Goal: Communication & Community: Ask a question

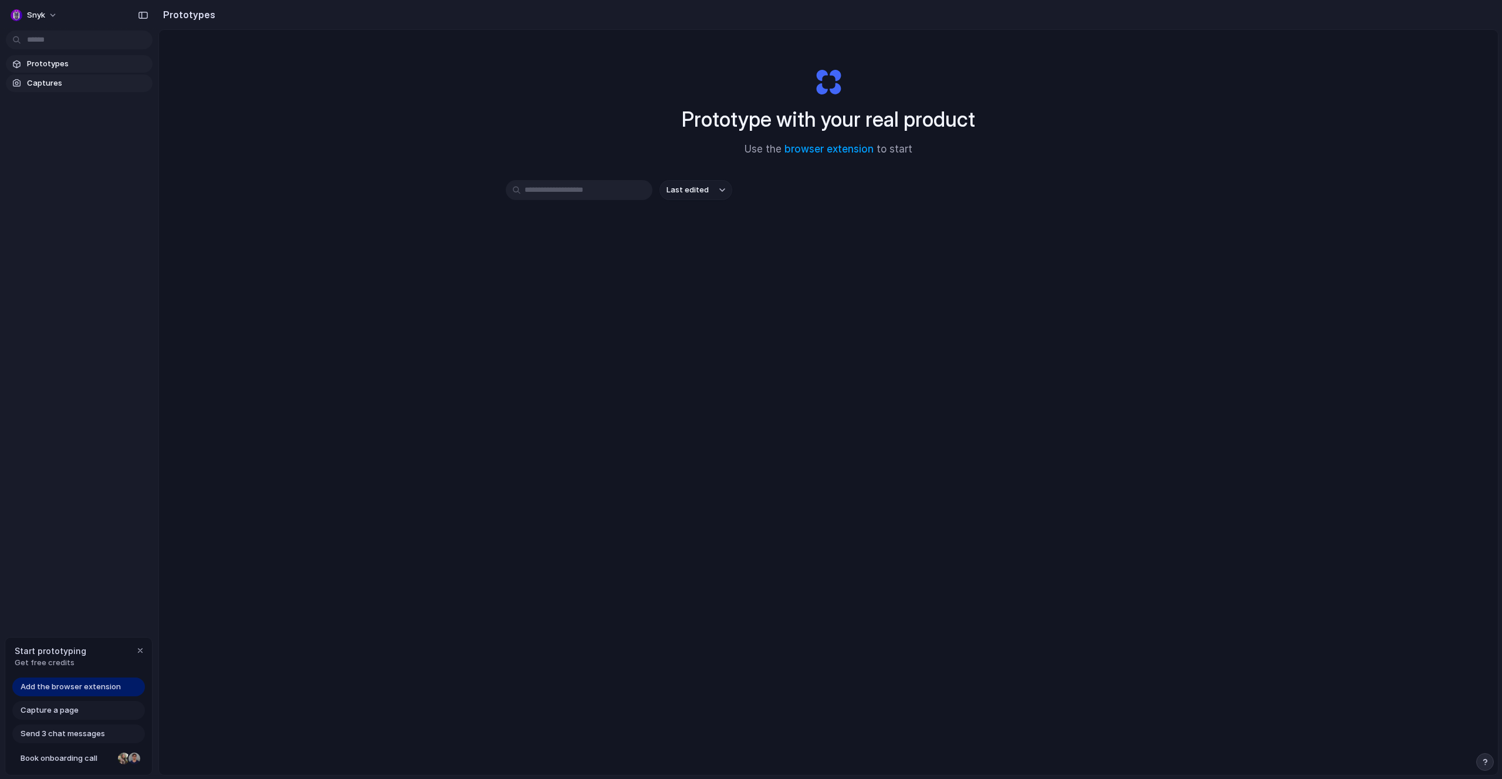
click at [34, 83] on span "Captures" at bounding box center [87, 83] width 121 height 12
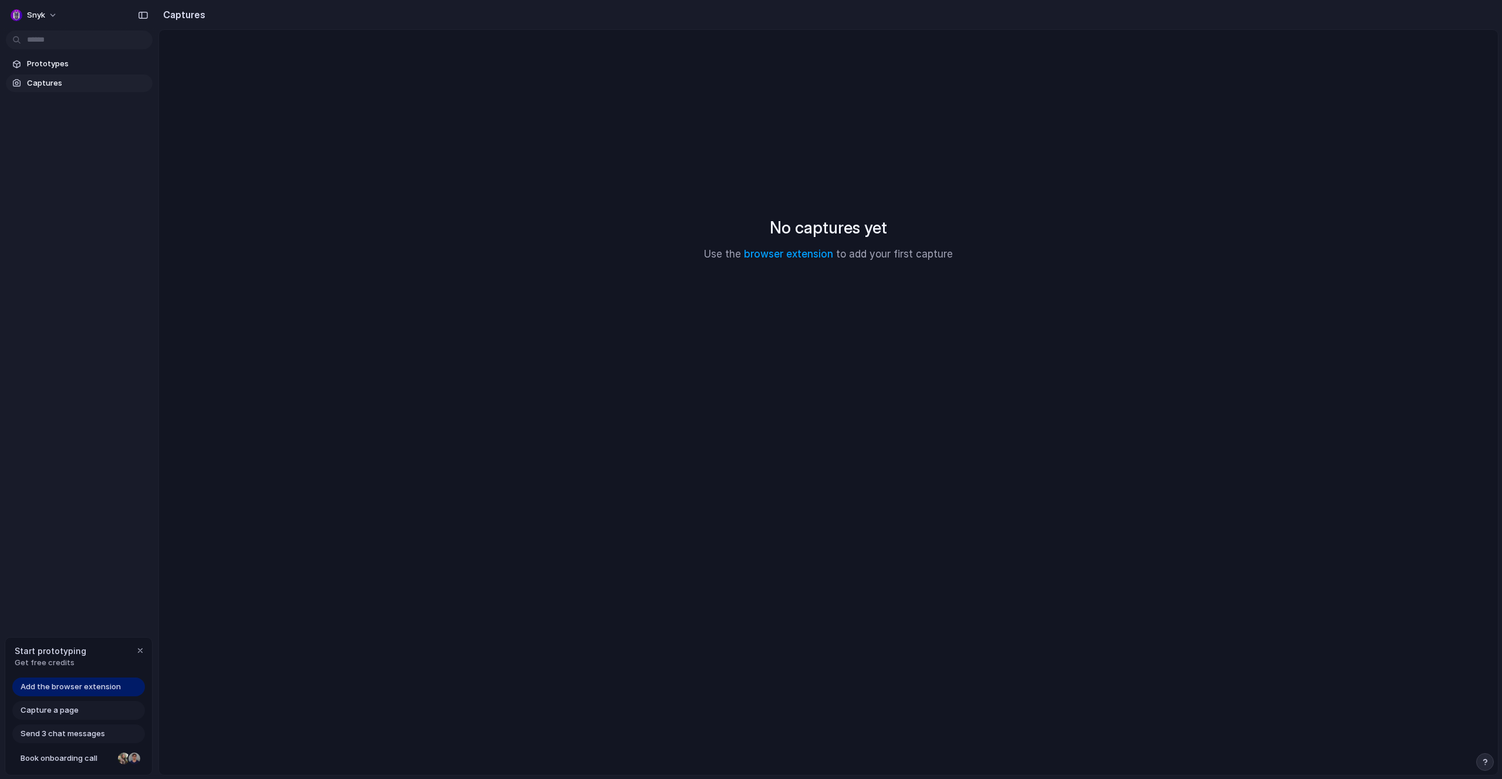
click at [328, 190] on div "No captures yet Use the browser extension to add your first capture" at bounding box center [828, 239] width 1311 height 390
drag, startPoint x: 140, startPoint y: 79, endPoint x: 134, endPoint y: 62, distance: 18.0
click at [140, 79] on span "Captures" at bounding box center [87, 83] width 121 height 12
click at [133, 60] on span "Prototypes" at bounding box center [87, 64] width 121 height 12
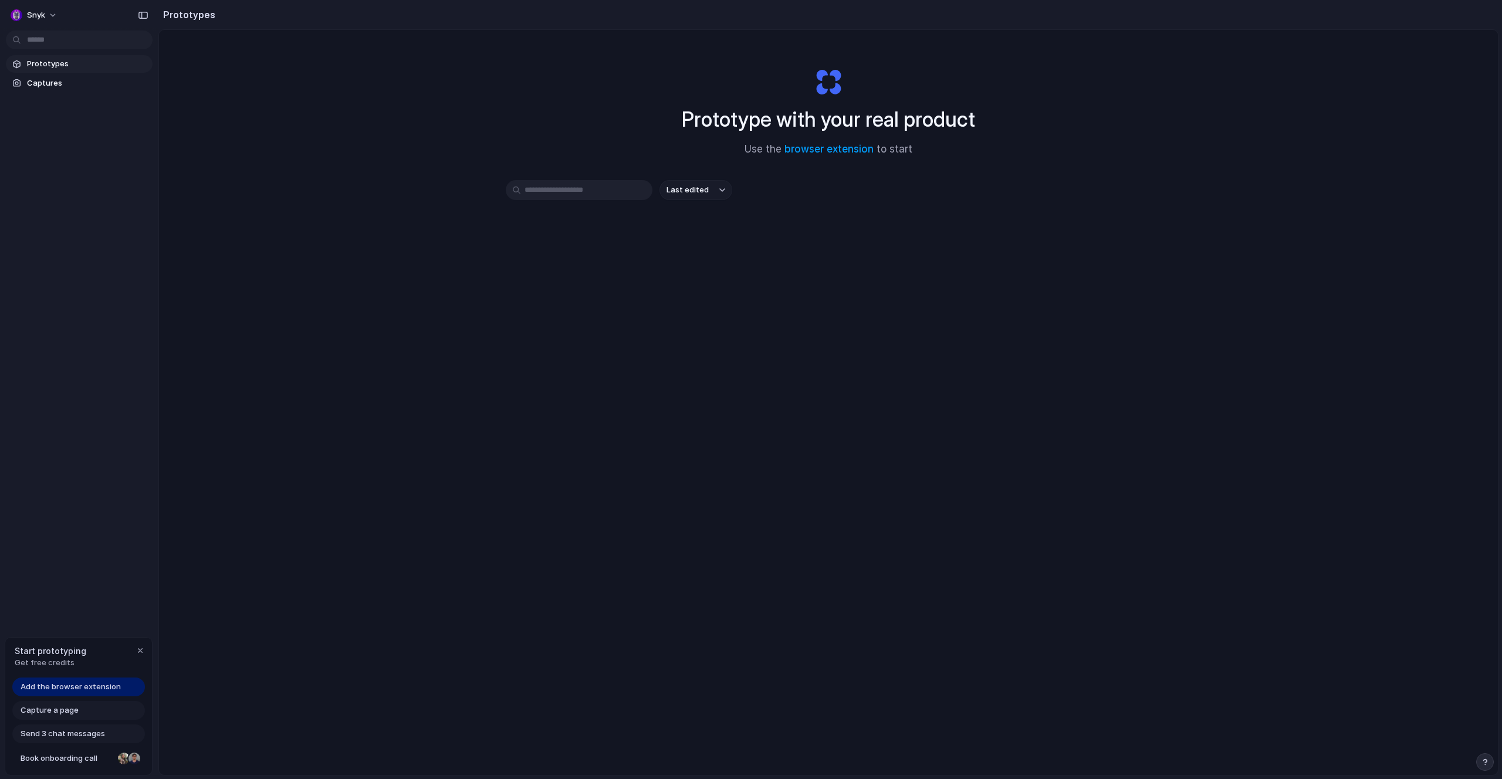
click at [46, 682] on span "Add the browser extension" at bounding box center [71, 687] width 100 height 12
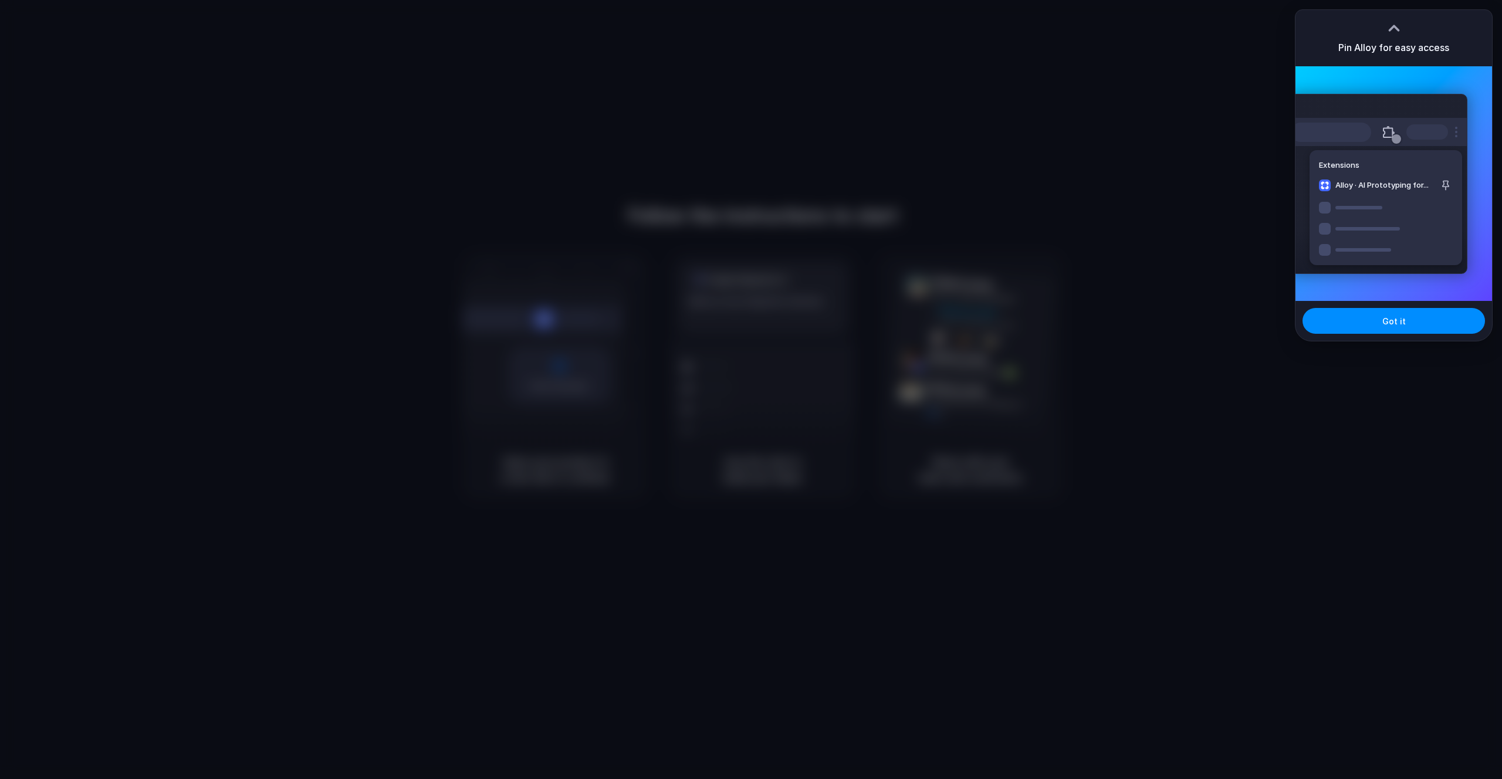
click at [950, 274] on div at bounding box center [751, 389] width 1502 height 779
click at [1382, 323] on button "Got it" at bounding box center [1393, 321] width 182 height 26
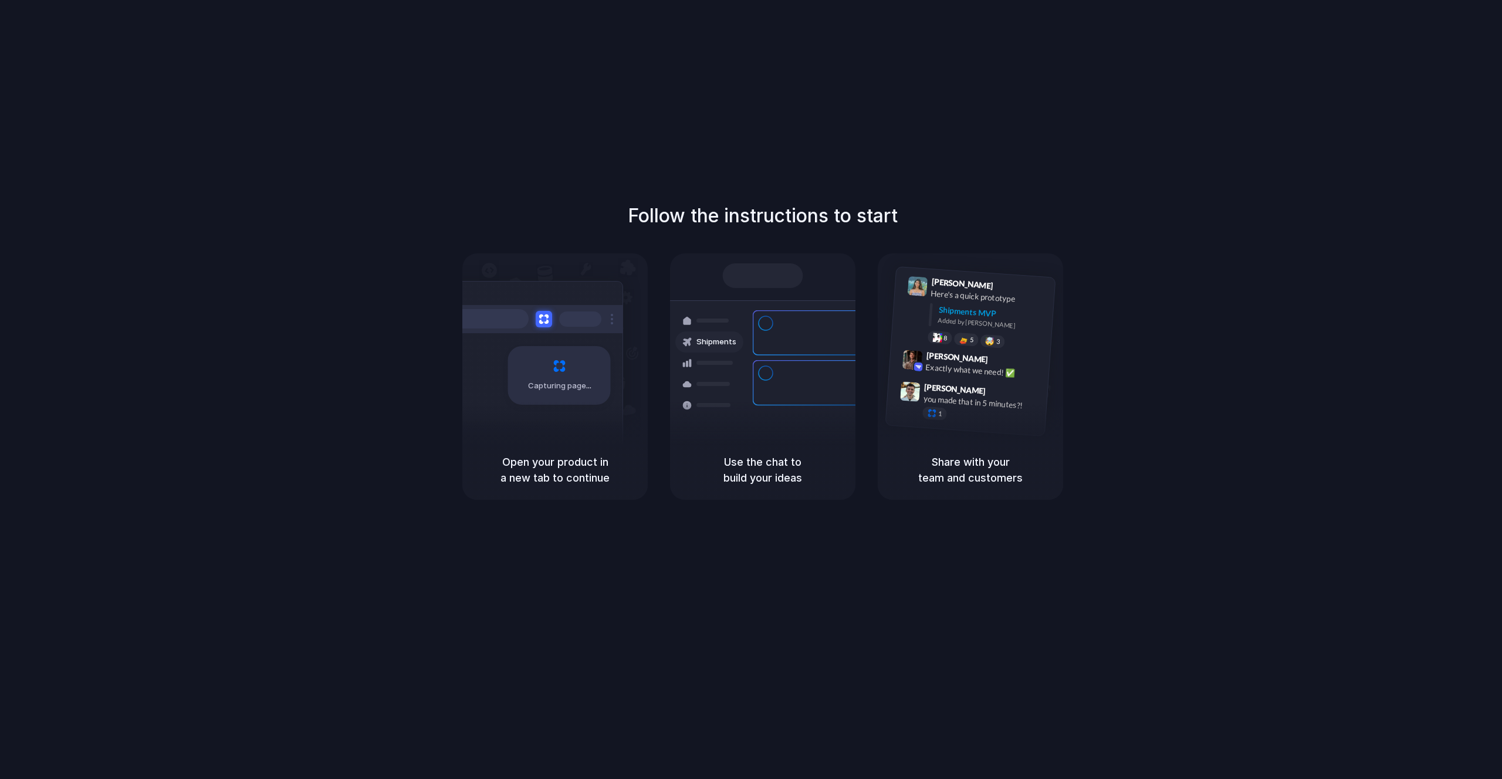
click at [753, 661] on div "Follow the instructions to start Capturing page Open your product in a new tab …" at bounding box center [762, 401] width 1525 height 803
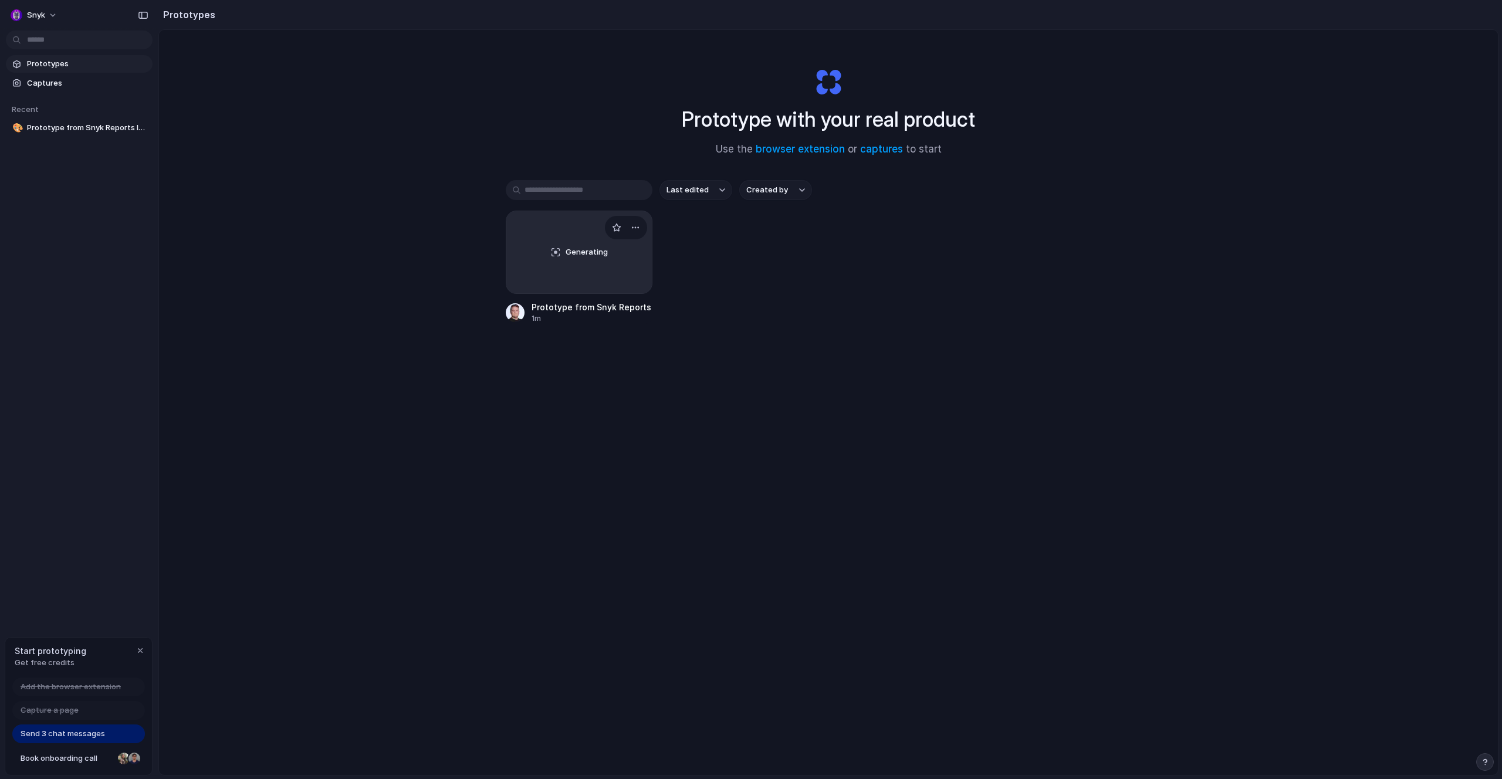
click at [578, 224] on div "Generating" at bounding box center [578, 252] width 145 height 82
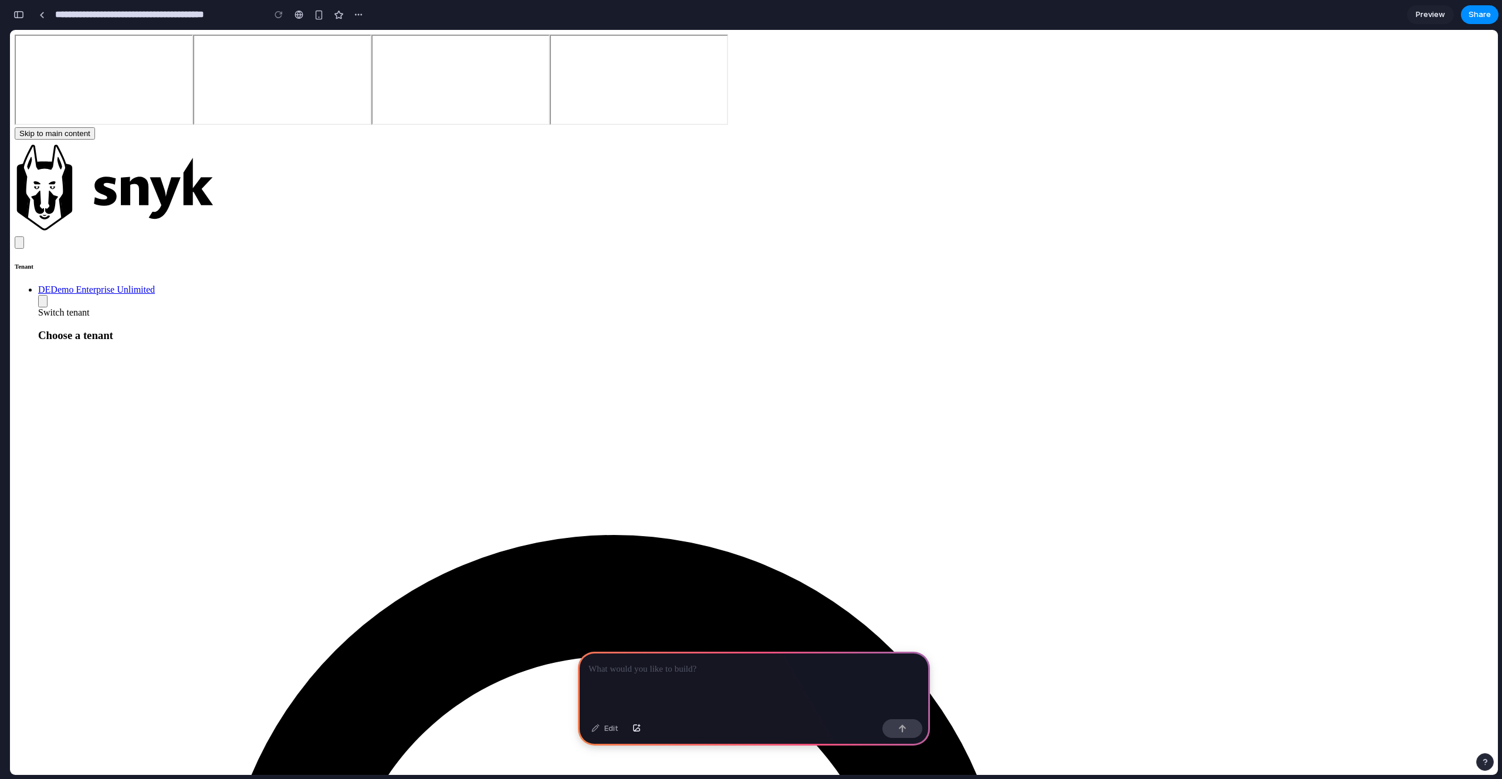
click at [38, 140] on icon "Snyk Logo" at bounding box center [114, 187] width 198 height 94
click at [42, 140] on icon "Snyk Logo" at bounding box center [114, 187] width 198 height 94
click at [40, 12] on div at bounding box center [41, 15] width 5 height 6
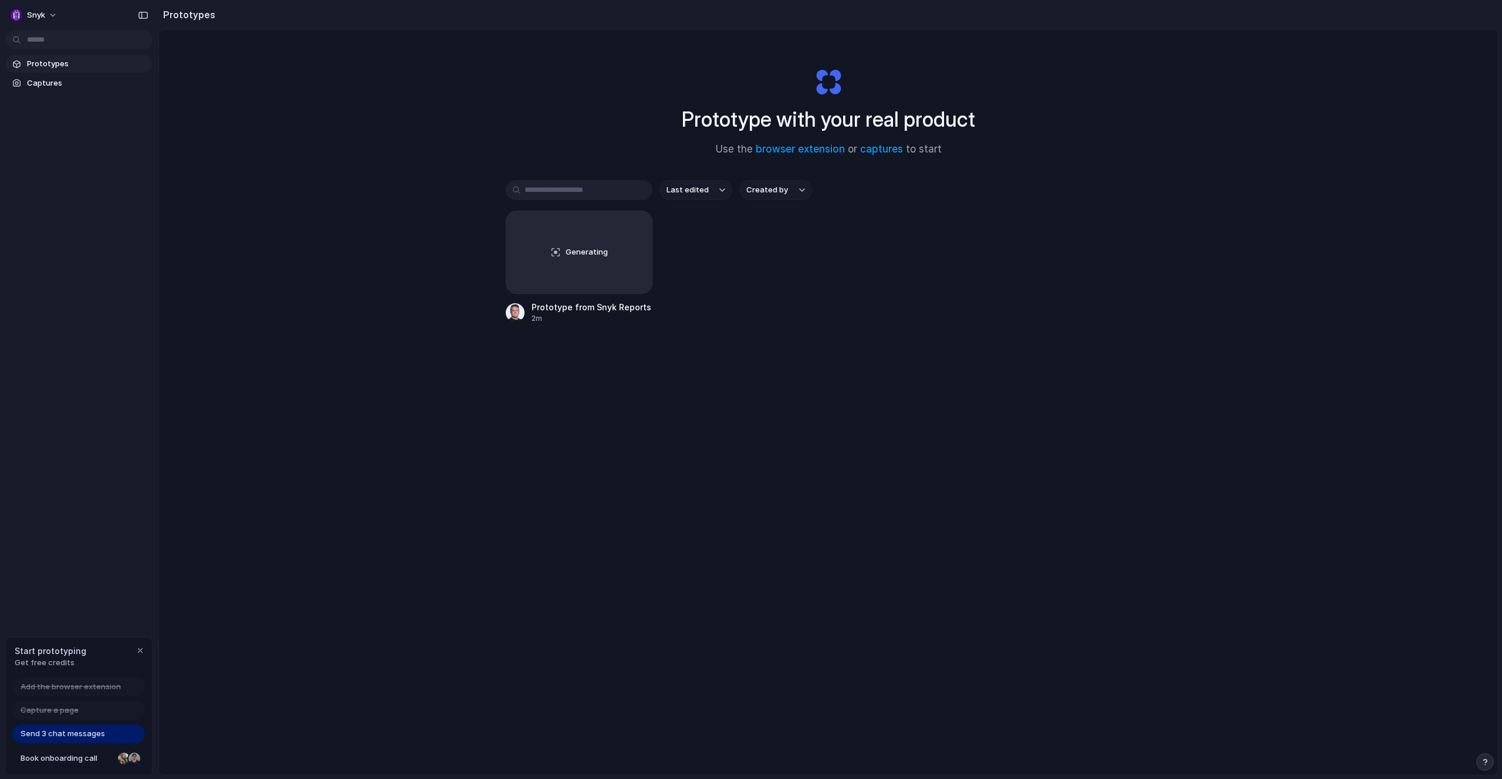
click at [283, 335] on div "Prototype with your real product Use the browser extension or captures to start…" at bounding box center [828, 433] width 1339 height 807
click at [98, 255] on div "Prototypes Captures Recent 🎨 Prototype from Snyk Reports Issues Summary" at bounding box center [79, 145] width 158 height 290
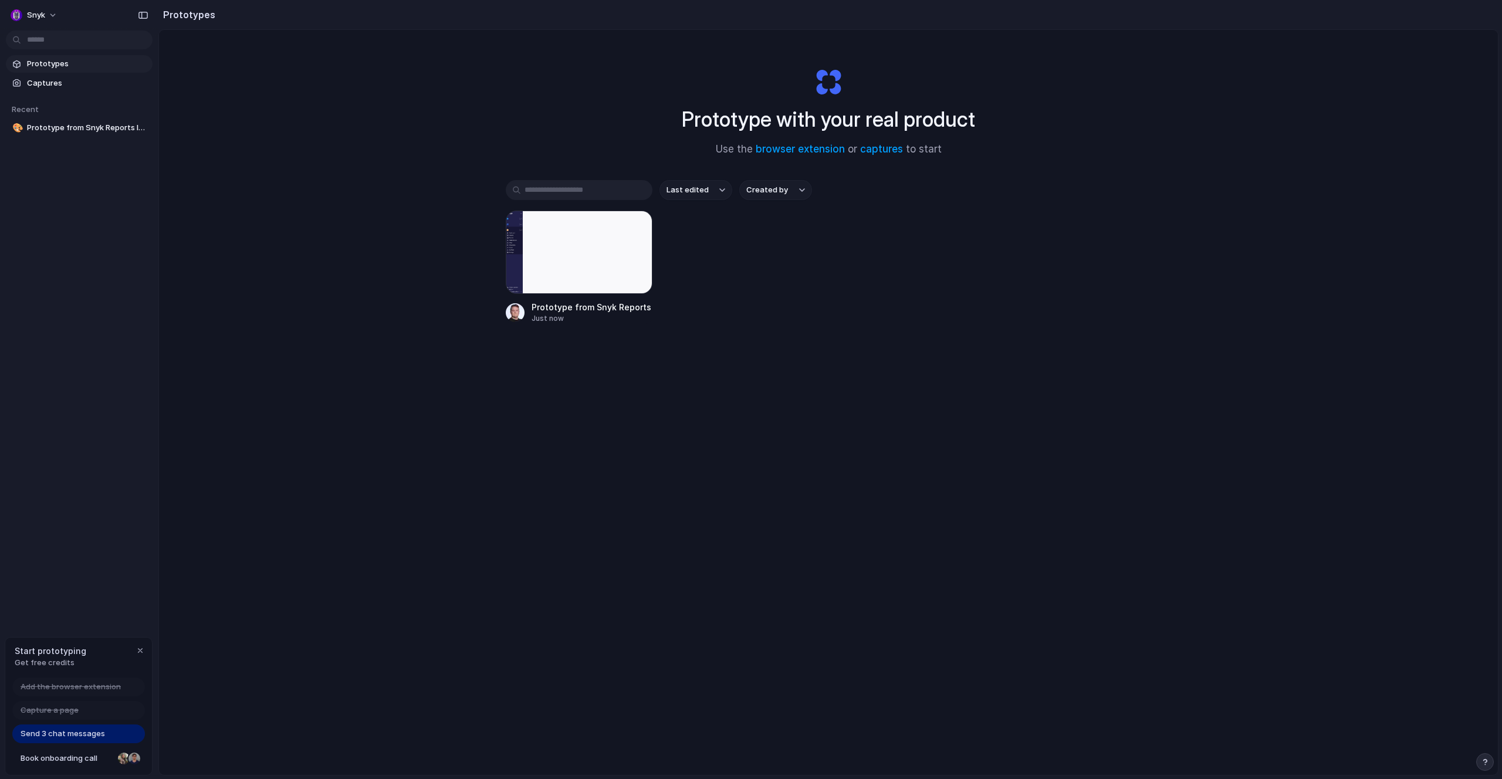
click at [873, 450] on div "Prototype with your real product Use the browser extension or captures to start…" at bounding box center [828, 433] width 1339 height 807
click at [416, 345] on div "Prototype with your real product Use the browser extension or captures to start…" at bounding box center [828, 433] width 1339 height 807
click at [134, 570] on div "Snyk Prototypes Captures Recent 🎨 Prototype from Snyk Reports Issues Summary St…" at bounding box center [79, 389] width 158 height 779
click at [290, 310] on div "Prototype with your real product Use the browser extension or captures to start…" at bounding box center [828, 433] width 1339 height 807
click at [1482, 757] on button "button" at bounding box center [1485, 762] width 18 height 18
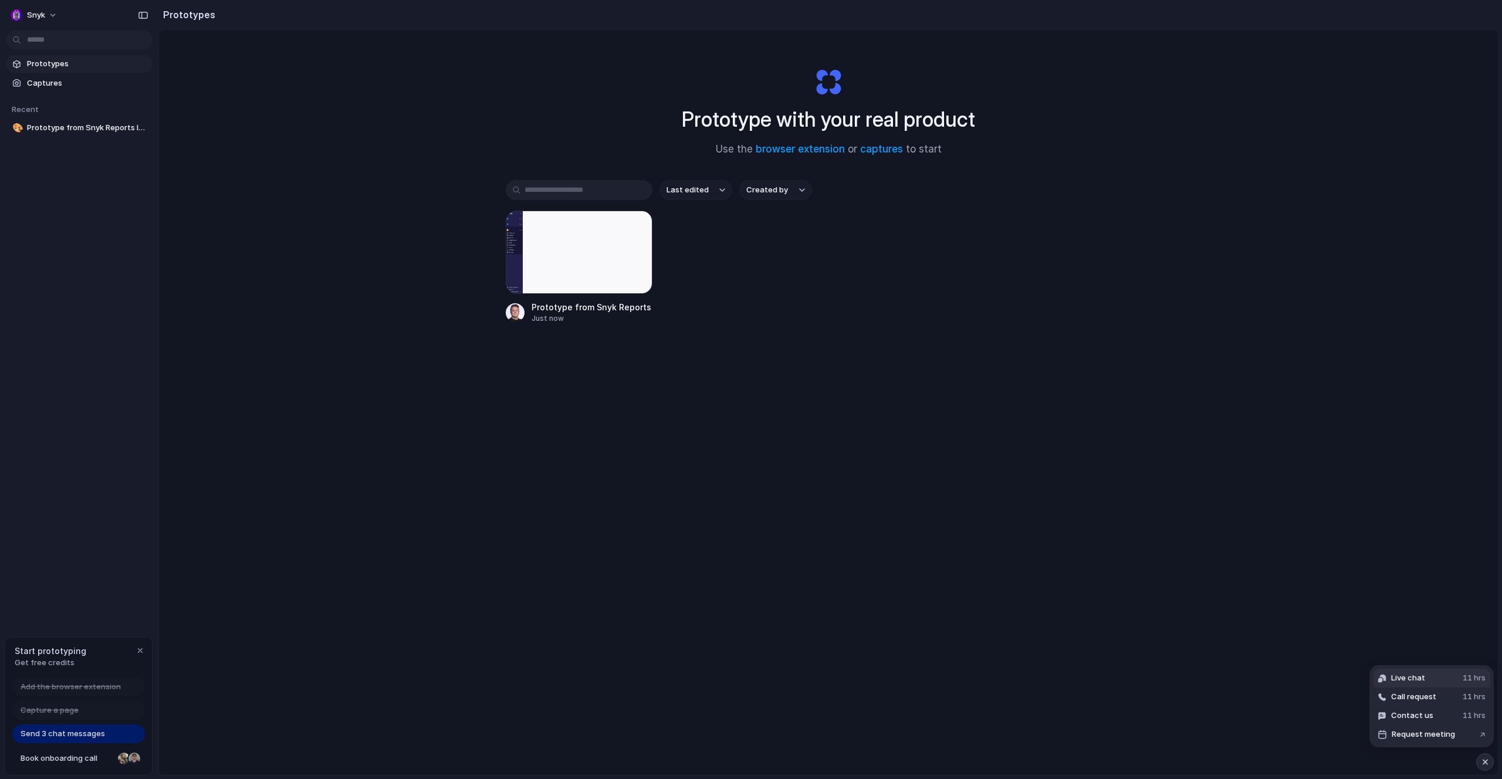
click at [1401, 678] on span "Live chat" at bounding box center [1408, 678] width 34 height 12
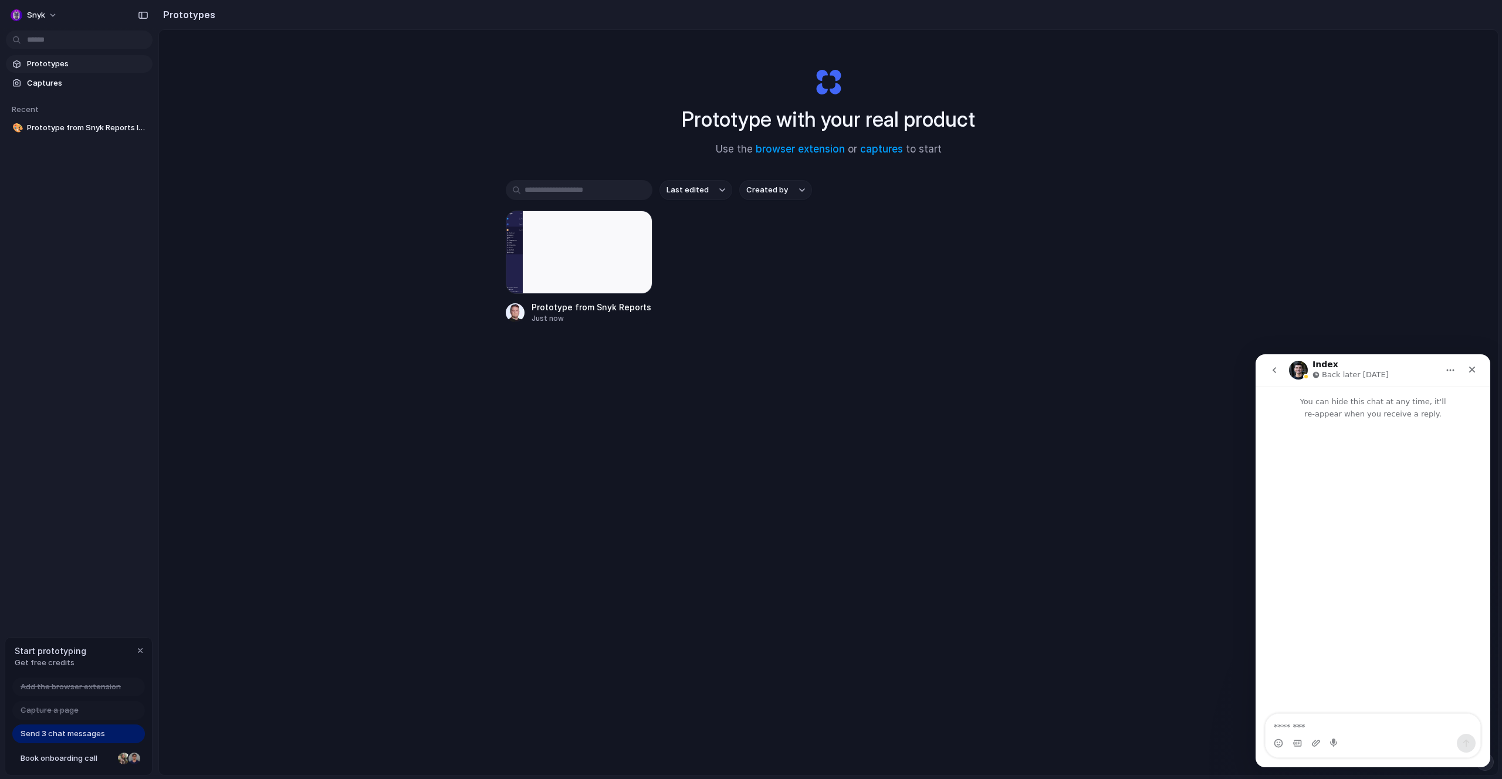
click at [1338, 722] on textarea "Message…" at bounding box center [1372, 724] width 215 height 20
type textarea "**********"
click at [1477, 375] on div "Close" at bounding box center [1471, 369] width 21 height 21
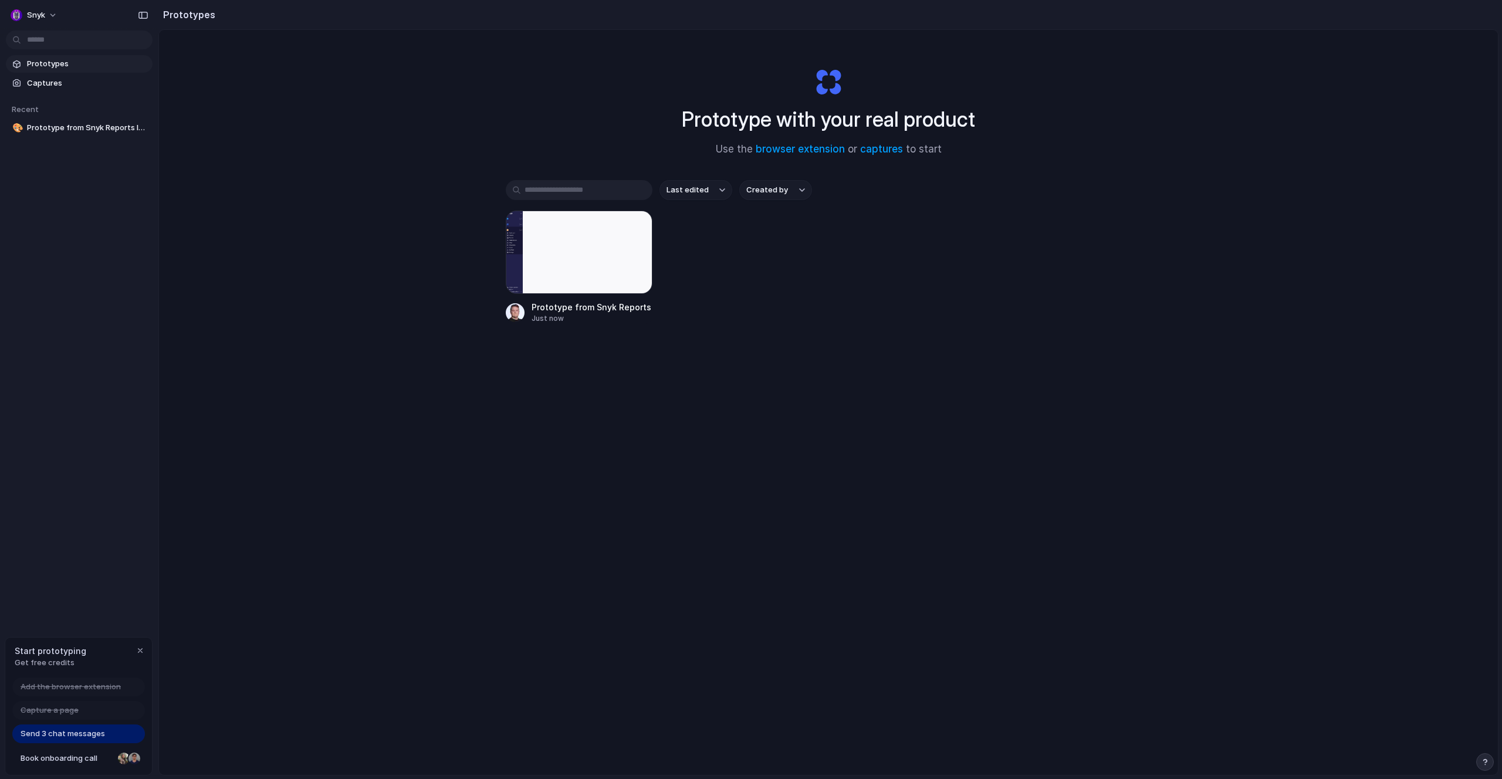
click at [980, 512] on div "Prototype with your real product Use the browser extension or captures to start…" at bounding box center [828, 433] width 1339 height 807
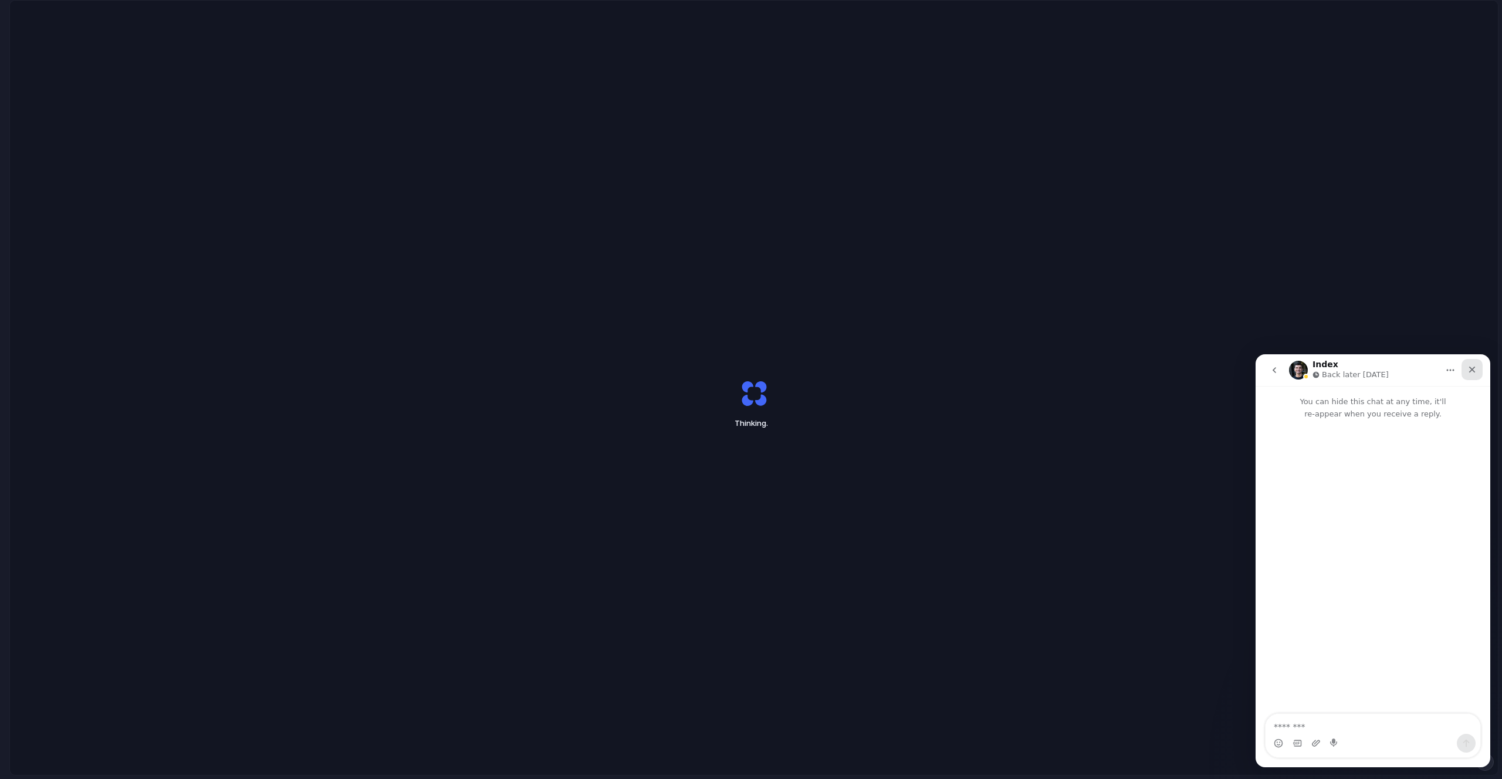
click at [1473, 368] on icon "Close" at bounding box center [1472, 370] width 6 height 6
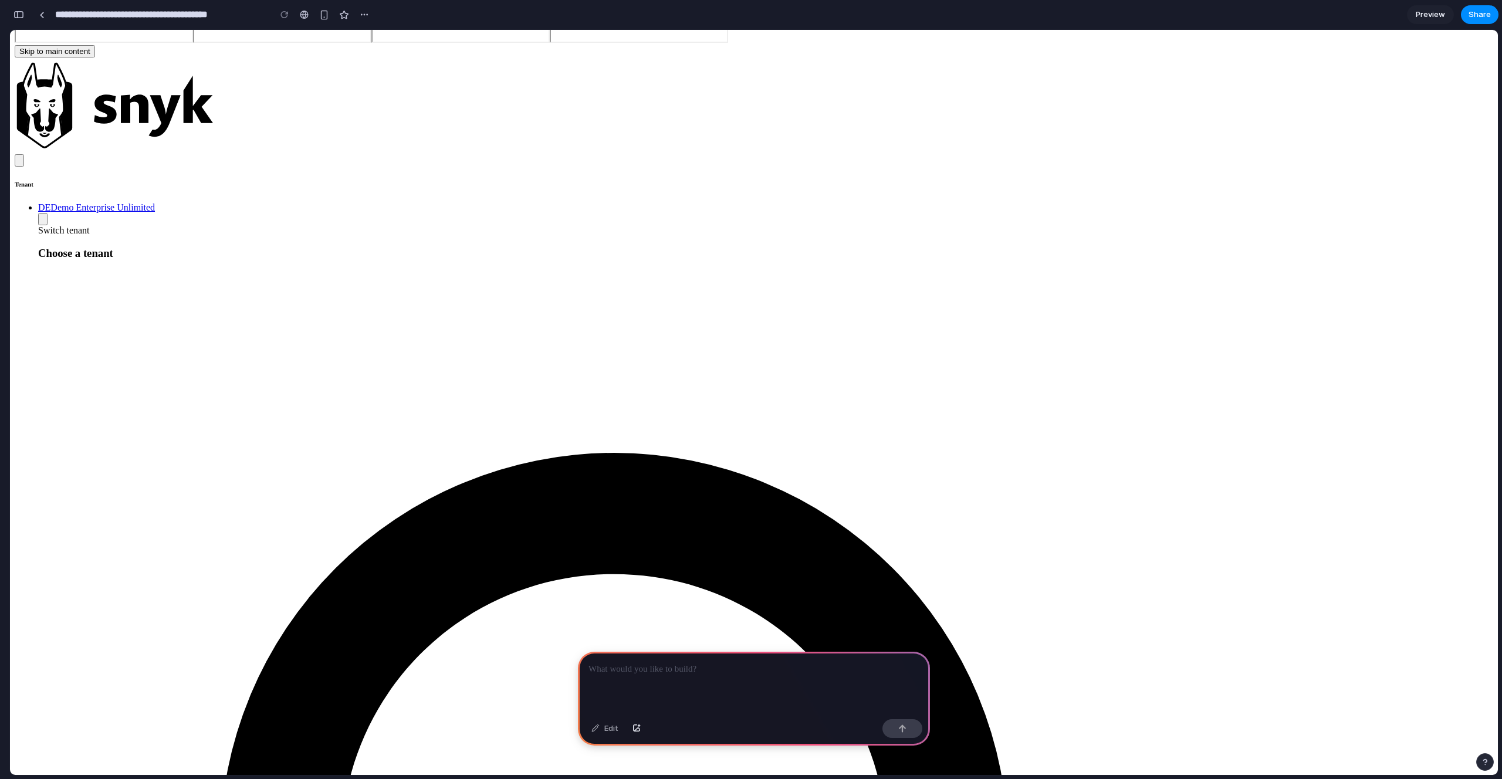
scroll to position [92, 0]
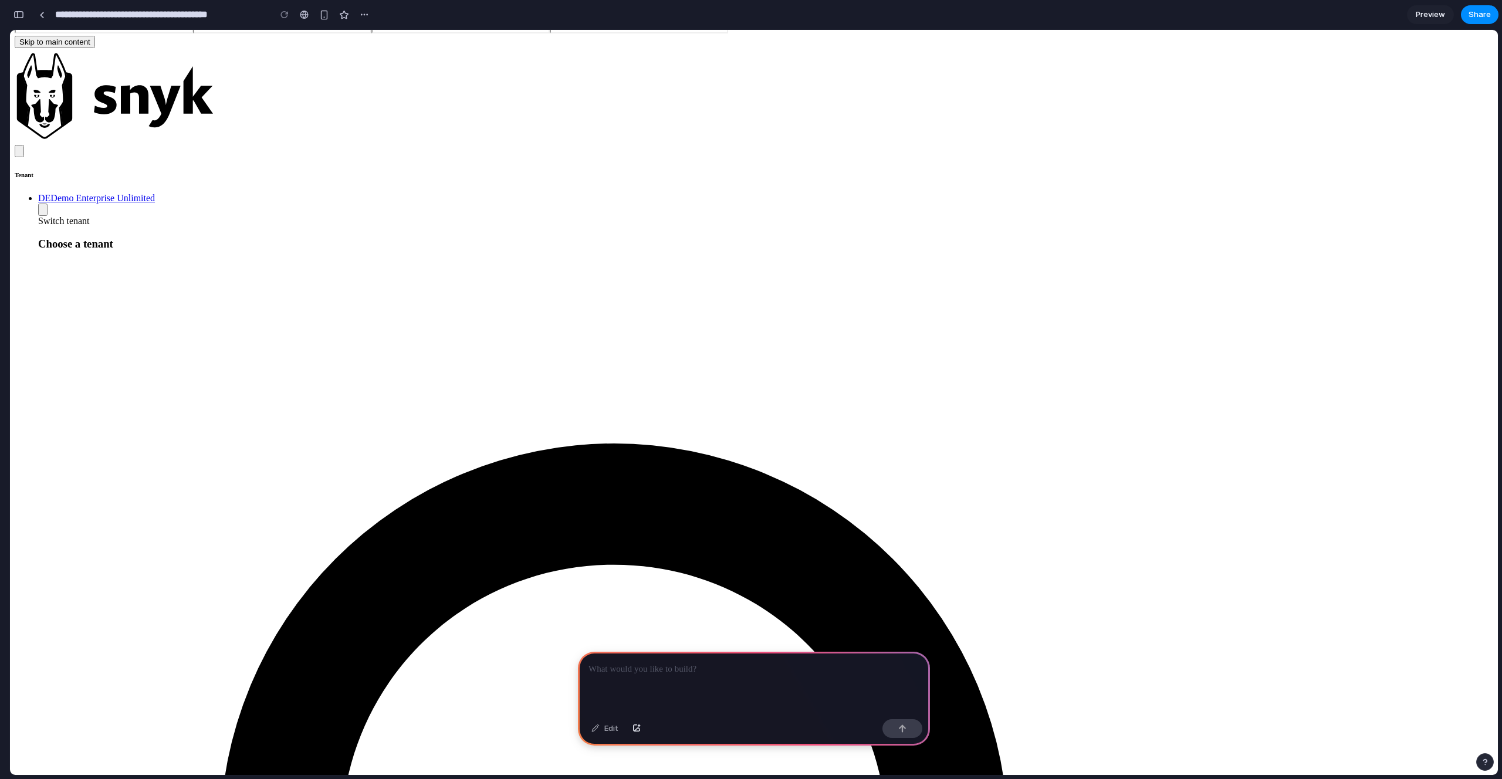
click at [1488, 760] on div "button" at bounding box center [1485, 762] width 8 height 8
click at [1405, 679] on span "Live chat" at bounding box center [1408, 678] width 34 height 12
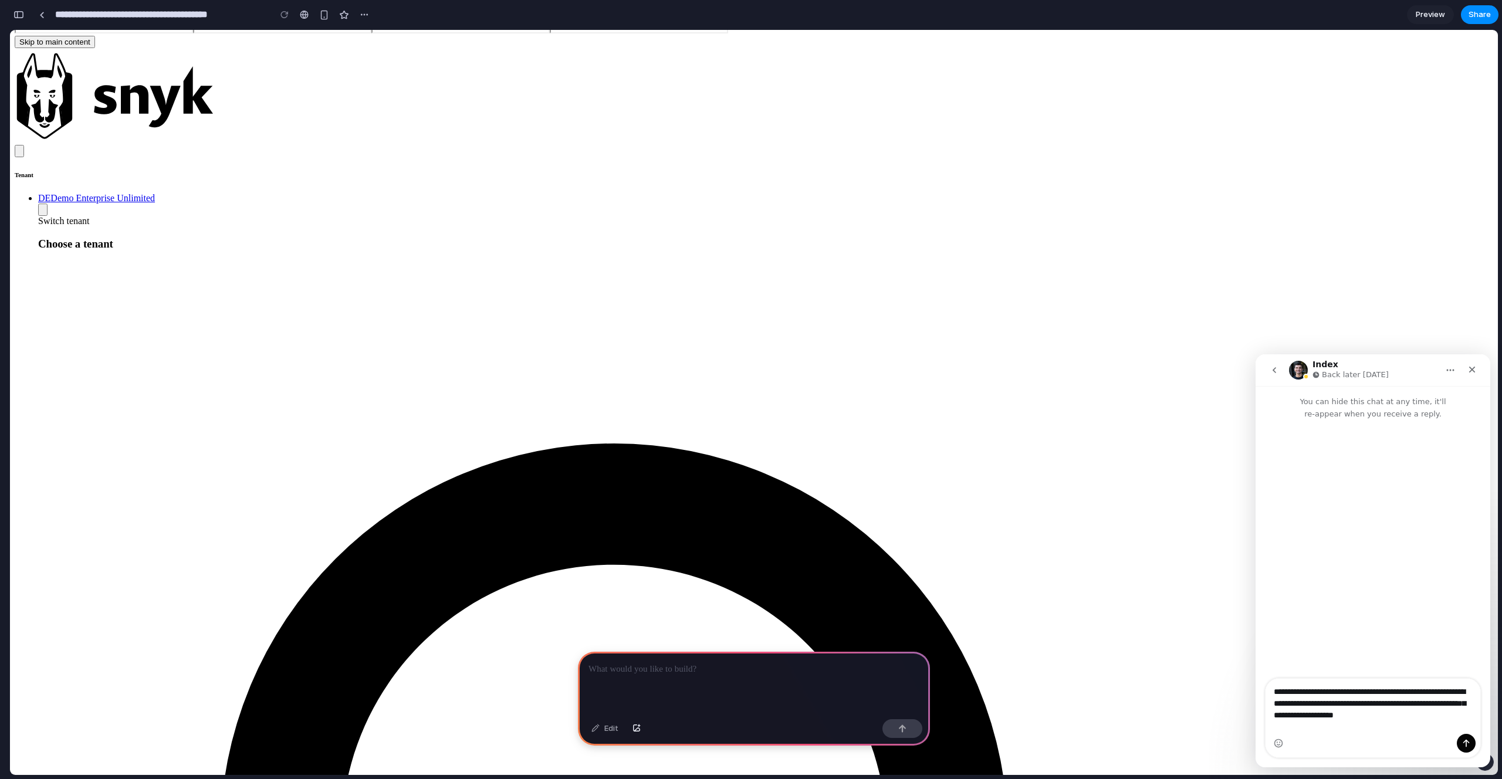
type textarea "**********"
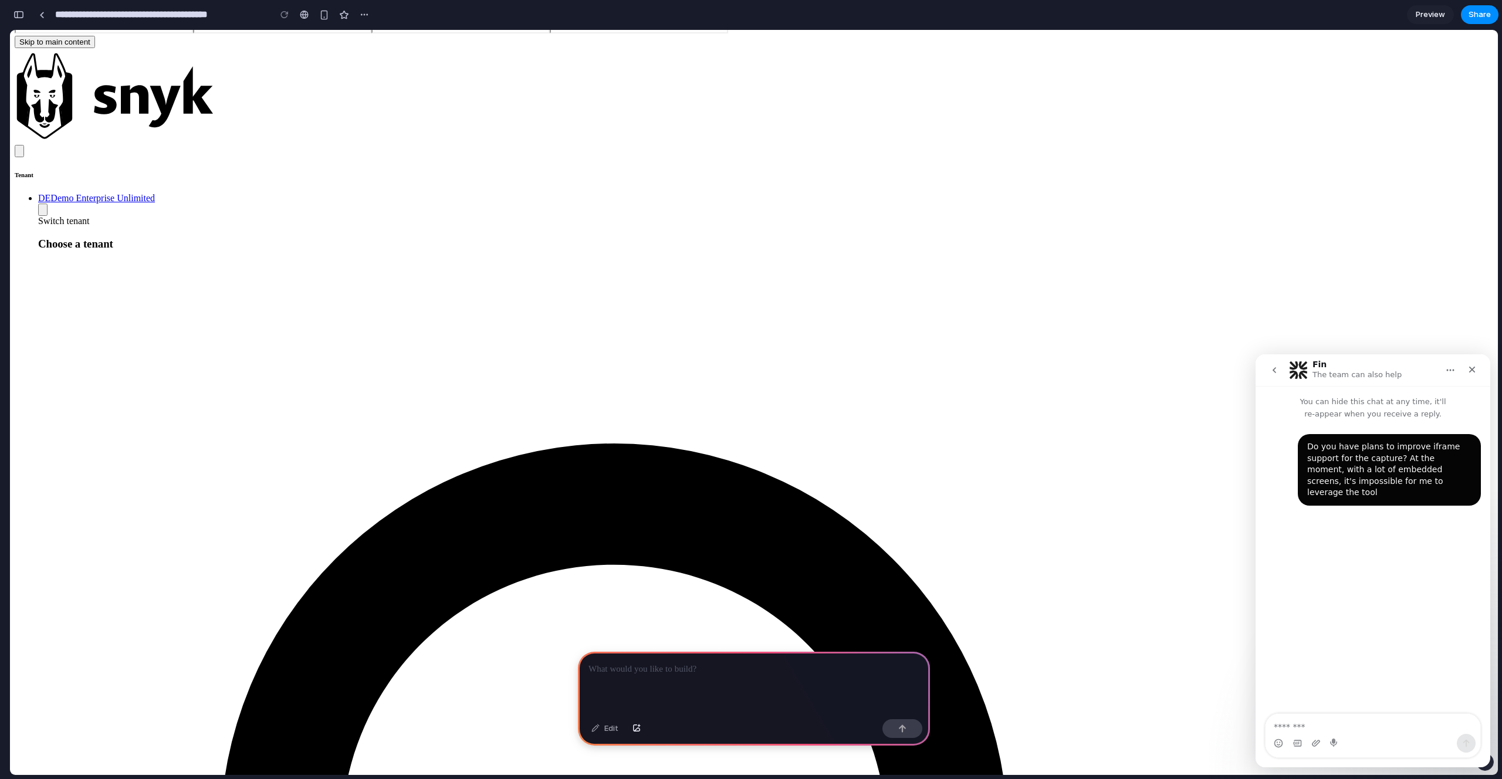
click at [499, 25] on section "**********" at bounding box center [753, 14] width 1489 height 29
